Goal: Task Accomplishment & Management: Manage account settings

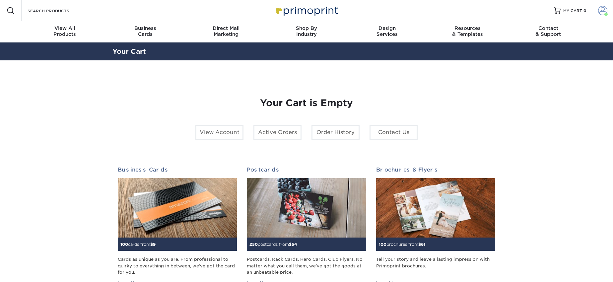
click at [601, 12] on span at bounding box center [602, 10] width 9 height 9
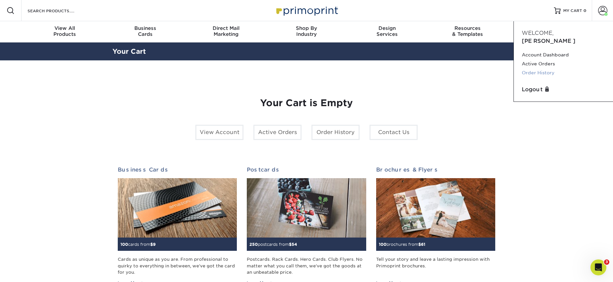
click at [543, 68] on link "Order History" at bounding box center [563, 72] width 83 height 9
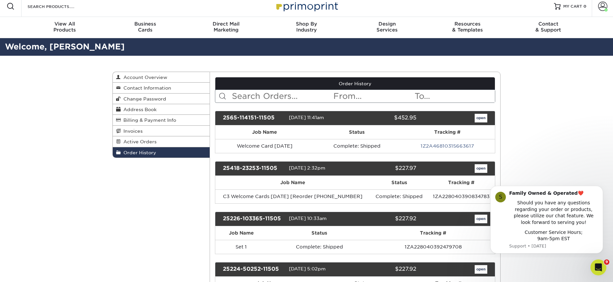
scroll to position [5, 0]
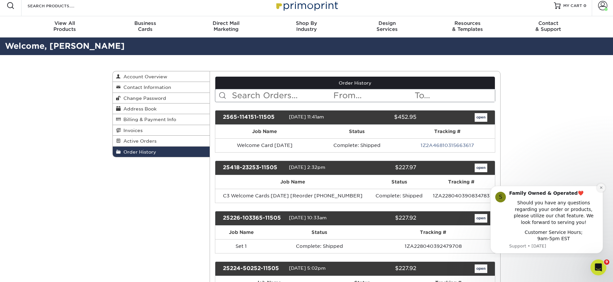
click at [599, 188] on icon "Dismiss notification" at bounding box center [601, 188] width 4 height 4
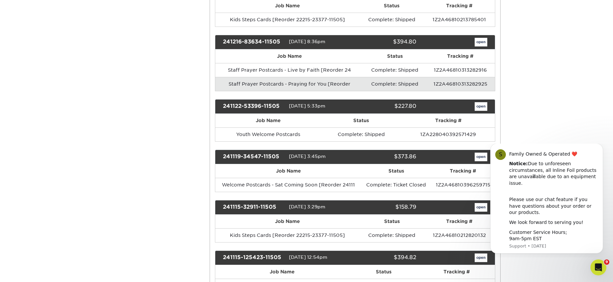
scroll to position [340, 0]
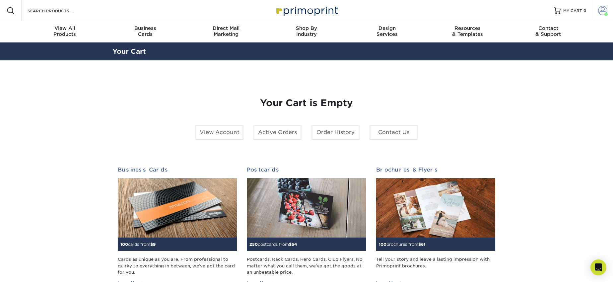
click at [605, 11] on span at bounding box center [602, 10] width 9 height 9
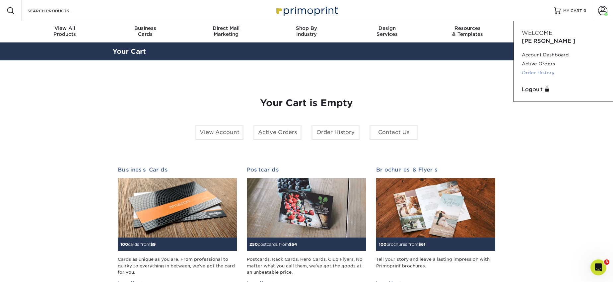
click at [539, 68] on link "Order History" at bounding box center [563, 72] width 83 height 9
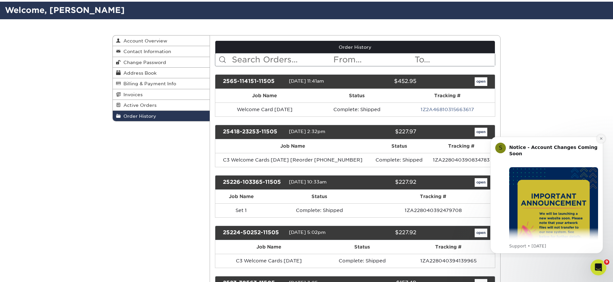
click at [599, 139] on icon "Dismiss notification" at bounding box center [601, 139] width 4 height 4
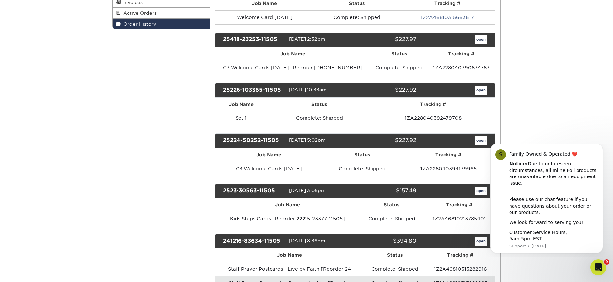
scroll to position [133, 0]
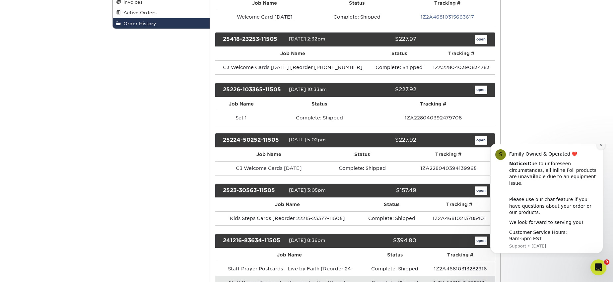
drag, startPoint x: 599, startPoint y: 151, endPoint x: 1079, endPoint y: 293, distance: 500.4
click at [599, 147] on icon "Dismiss notification" at bounding box center [601, 145] width 4 height 4
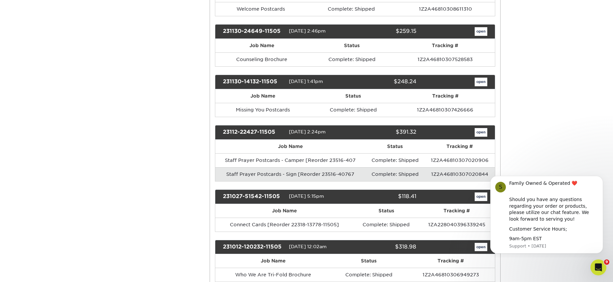
scroll to position [1537, 0]
